Goal: Obtain resource: Obtain resource

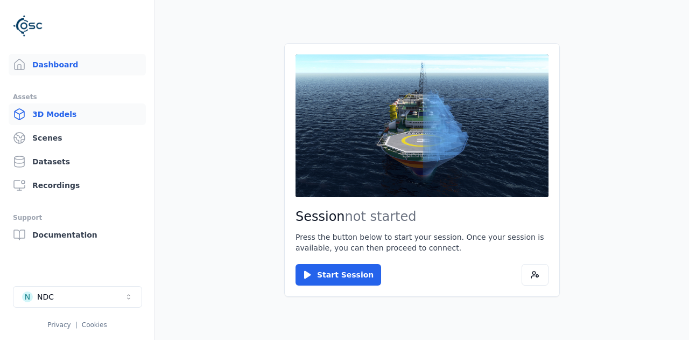
click at [57, 117] on link "3D Models" at bounding box center [77, 114] width 137 height 22
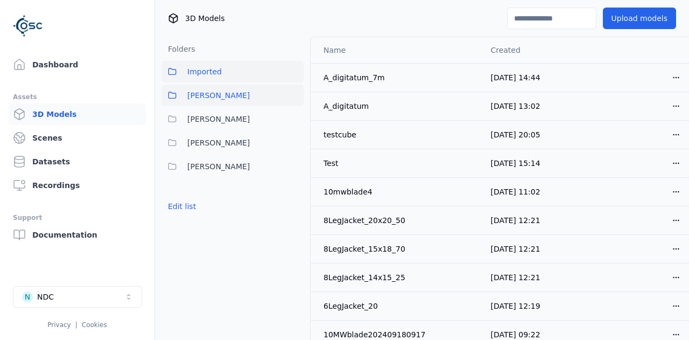
click at [227, 101] on button "[PERSON_NAME]" at bounding box center [233, 96] width 142 height 22
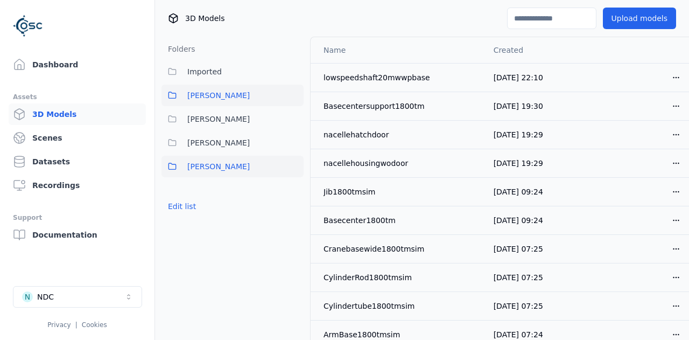
click at [196, 170] on span "[PERSON_NAME]" at bounding box center [218, 166] width 62 height 13
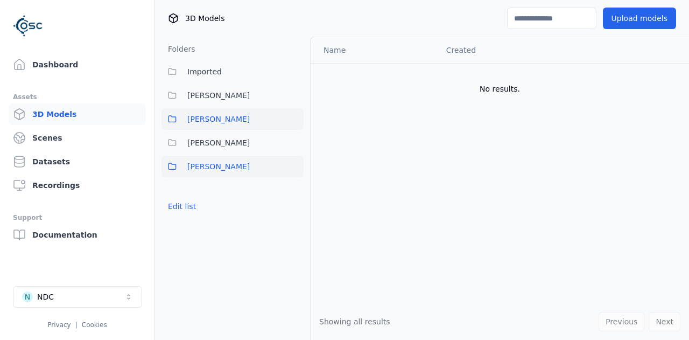
click at [195, 124] on span "[PERSON_NAME]" at bounding box center [218, 119] width 62 height 13
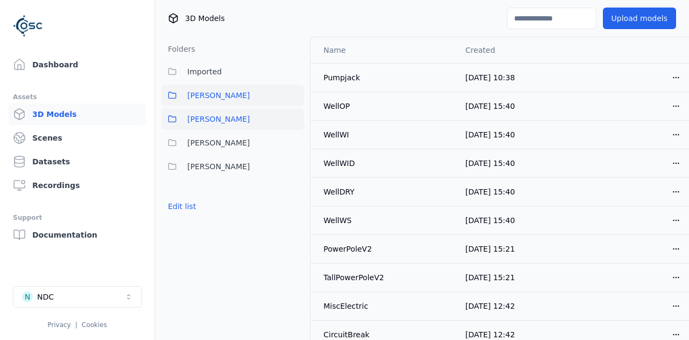
click at [205, 95] on span "[PERSON_NAME]" at bounding box center [218, 95] width 62 height 13
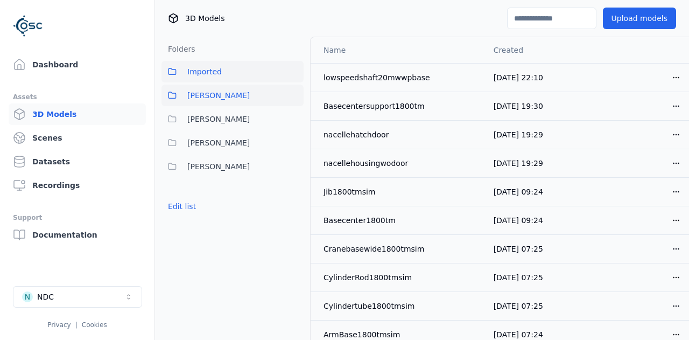
click at [205, 66] on span "Imported" at bounding box center [204, 71] width 34 height 13
